Goal: Information Seeking & Learning: Compare options

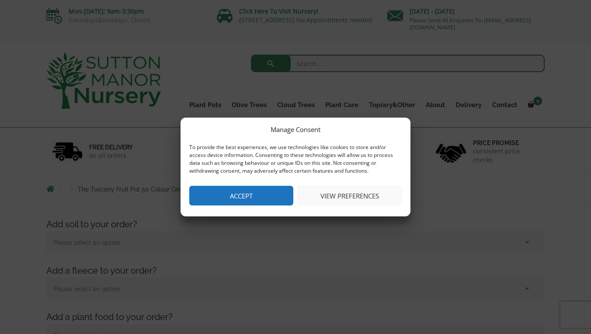
click at [250, 191] on button "Accept" at bounding box center [241, 196] width 104 height 20
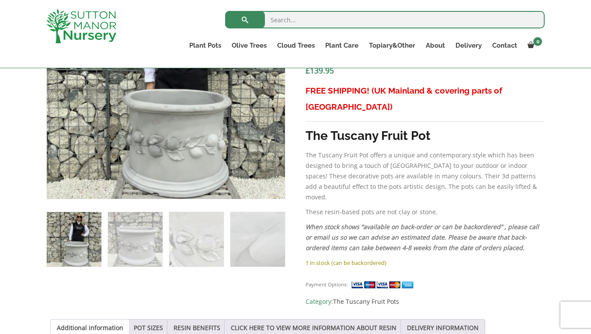
scroll to position [382, 0]
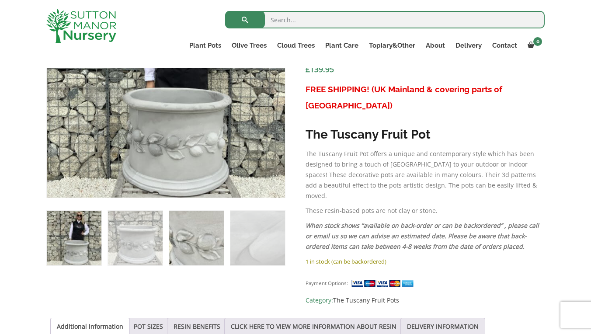
click at [194, 238] on img at bounding box center [196, 238] width 55 height 55
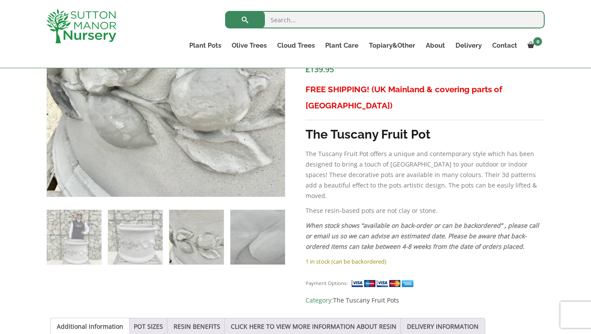
click at [253, 239] on img at bounding box center [257, 237] width 55 height 55
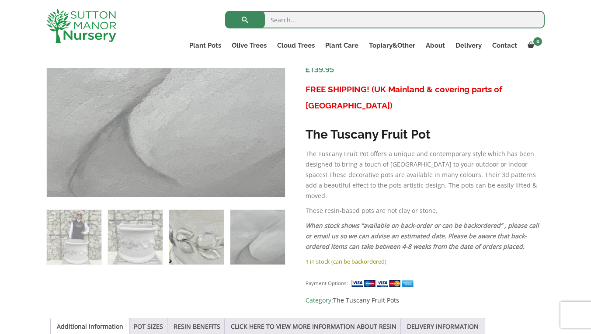
click at [187, 240] on img at bounding box center [196, 237] width 55 height 55
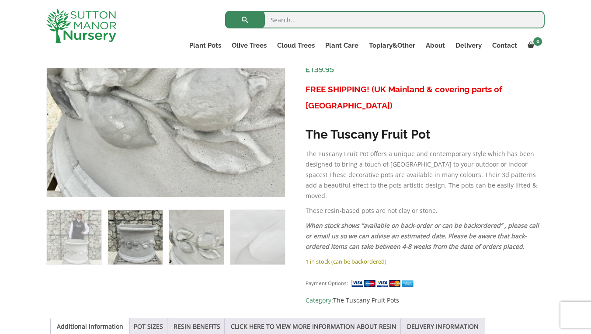
click at [149, 240] on img at bounding box center [135, 237] width 55 height 55
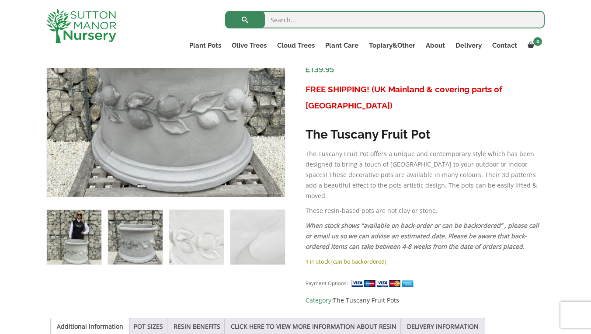
click at [88, 245] on img at bounding box center [74, 237] width 55 height 55
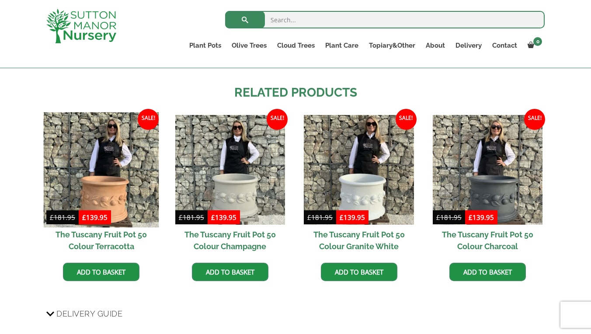
scroll to position [700, 0]
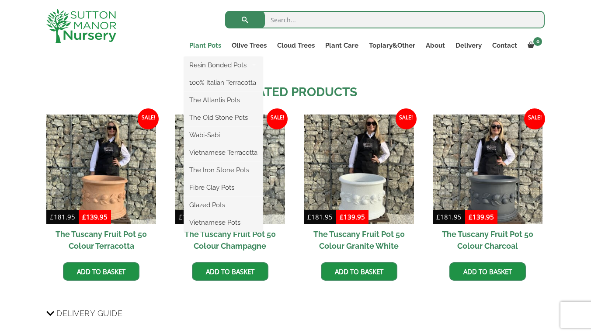
click at [208, 42] on link "Plant Pots" at bounding box center [205, 45] width 42 height 12
click at [222, 118] on link "The Old Stone Pots" at bounding box center [223, 117] width 79 height 13
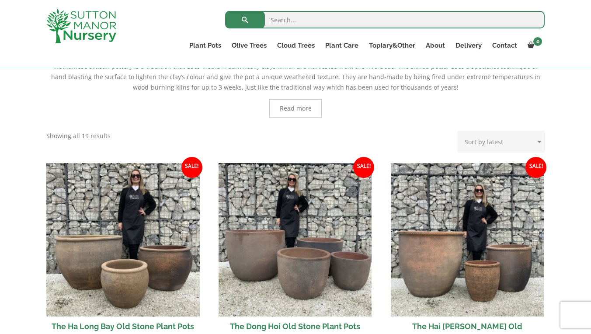
scroll to position [11, 0]
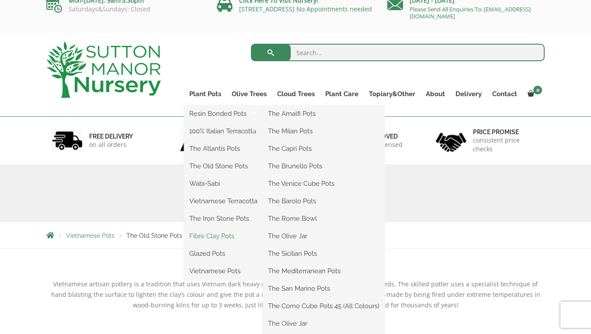
click at [223, 235] on link "Fibre Clay Pots" at bounding box center [223, 235] width 79 height 13
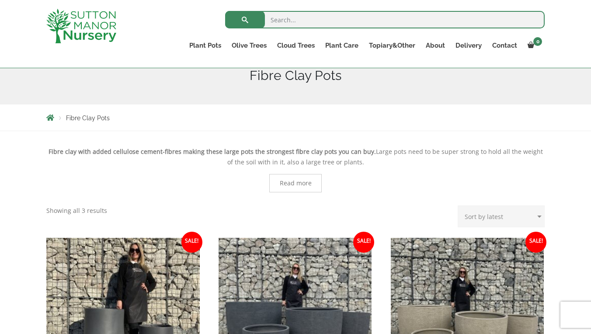
scroll to position [25, 0]
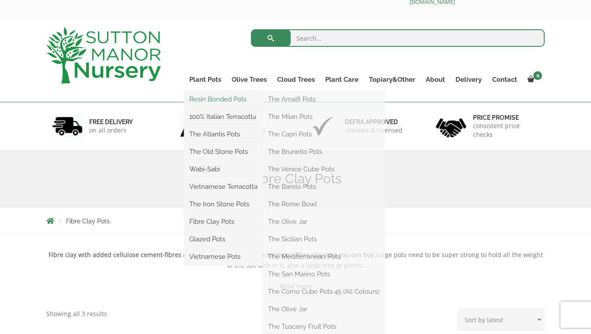
click at [208, 101] on link "Resin Bonded Pots" at bounding box center [223, 99] width 79 height 13
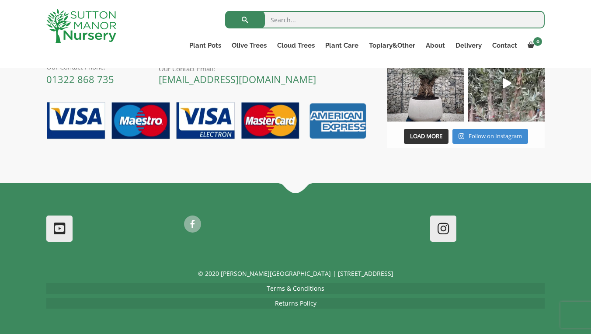
scroll to position [1601, 0]
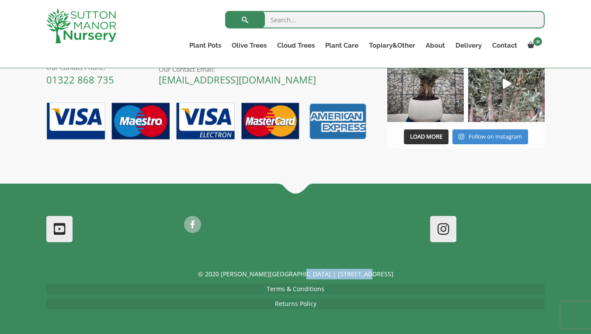
drag, startPoint x: 311, startPoint y: 273, endPoint x: 382, endPoint y: 274, distance: 71.3
click at [382, 274] on p "© 2020 [PERSON_NAME][GEOGRAPHIC_DATA] | [STREET_ADDRESS]" at bounding box center [295, 274] width 498 height 10
copy p "Dartford Rd, DA4 9HZ"
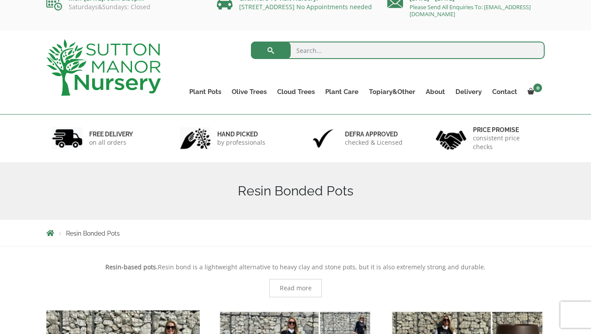
scroll to position [11, 0]
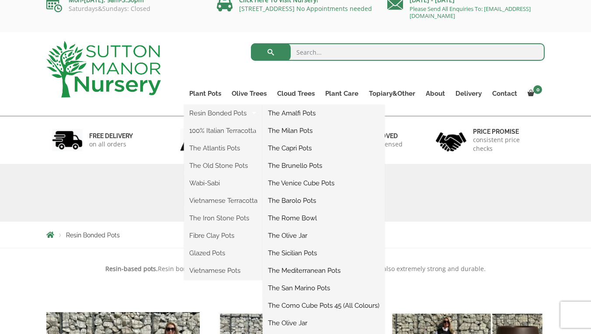
click at [306, 272] on link "The Mediterranean Pots" at bounding box center [324, 270] width 122 height 13
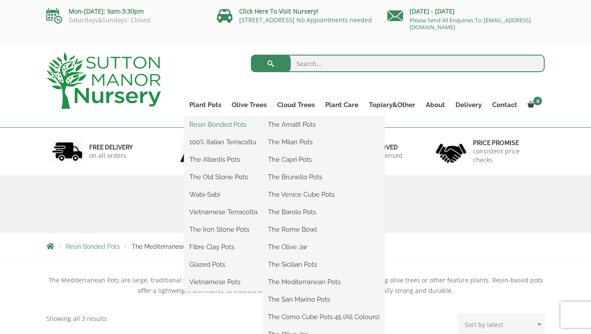
click at [219, 123] on link "Resin Bonded Pots" at bounding box center [223, 124] width 79 height 13
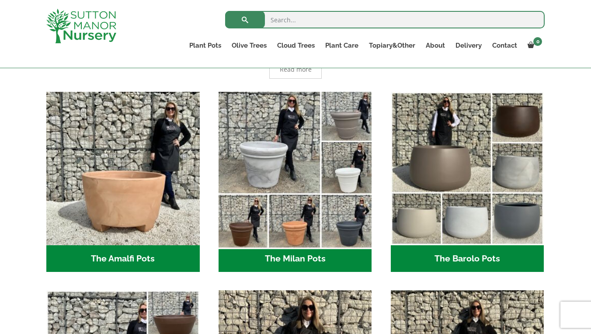
scroll to position [217, 0]
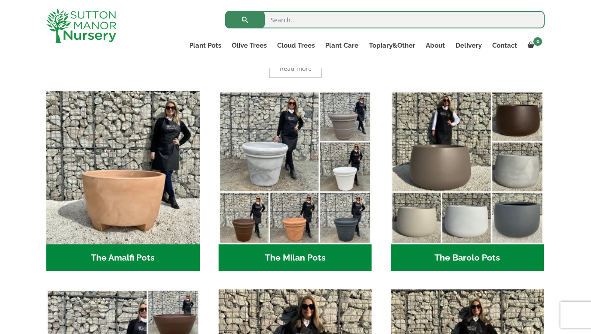
click at [297, 254] on h2 "The Milan Pots (35)" at bounding box center [295, 257] width 153 height 27
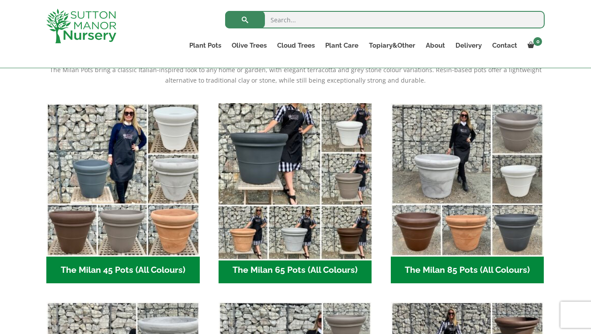
scroll to position [195, 0]
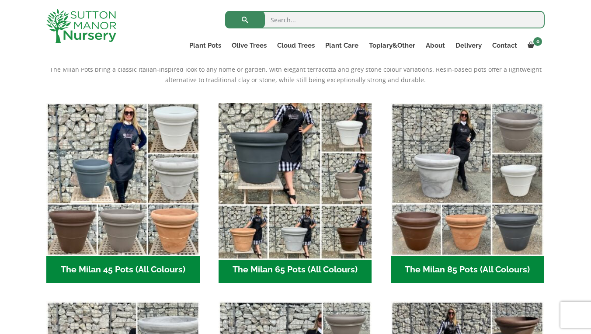
click at [243, 235] on img "Visit product category The Milan 65 Pots (All Colours)" at bounding box center [295, 179] width 161 height 161
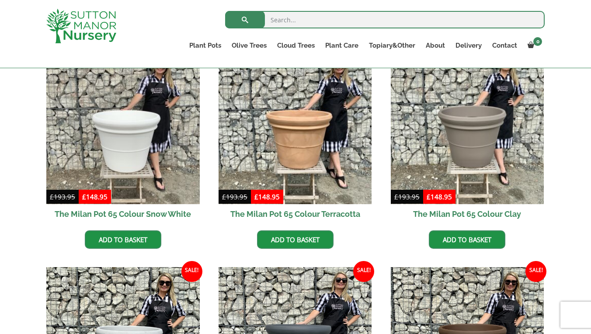
scroll to position [238, 0]
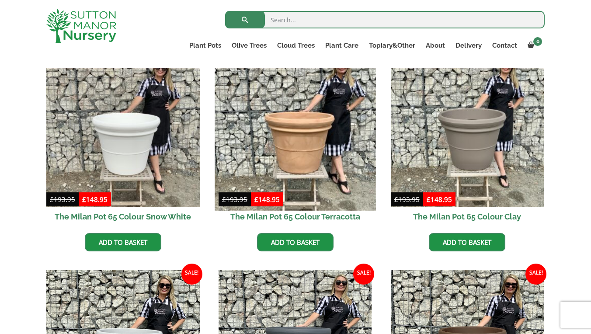
click at [289, 128] on img at bounding box center [295, 129] width 161 height 161
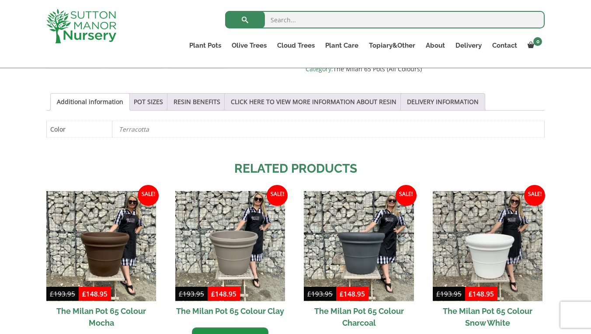
scroll to position [439, 0]
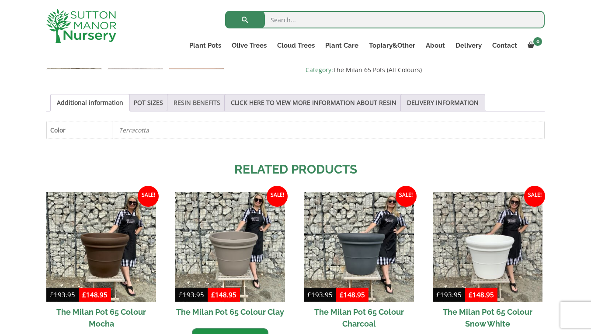
click at [196, 101] on link "RESIN BENEFITS" at bounding box center [197, 102] width 47 height 17
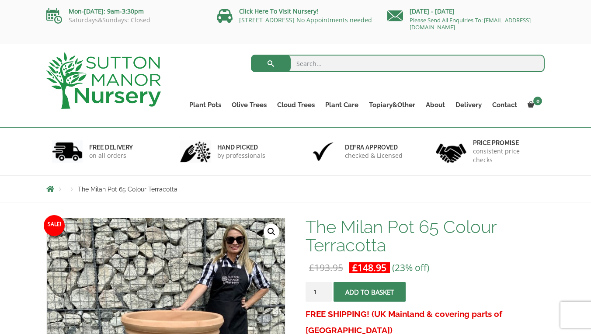
scroll to position [0, 0]
